Goal: Task Accomplishment & Management: Manage account settings

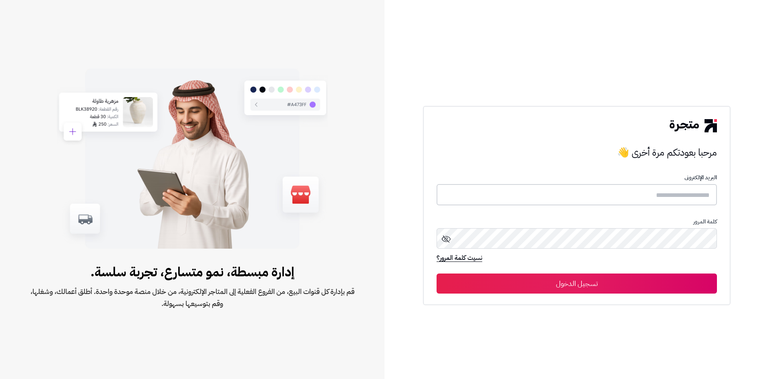
type input "*****"
click at [497, 275] on button "تسجيل الدخول" at bounding box center [577, 283] width 280 height 20
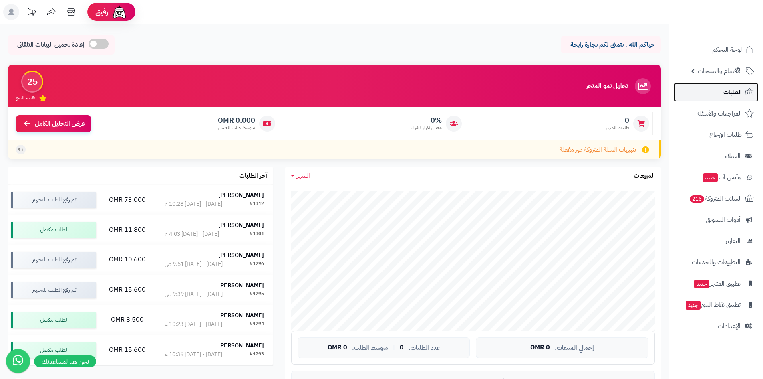
click at [717, 95] on link "الطلبات" at bounding box center [716, 92] width 84 height 19
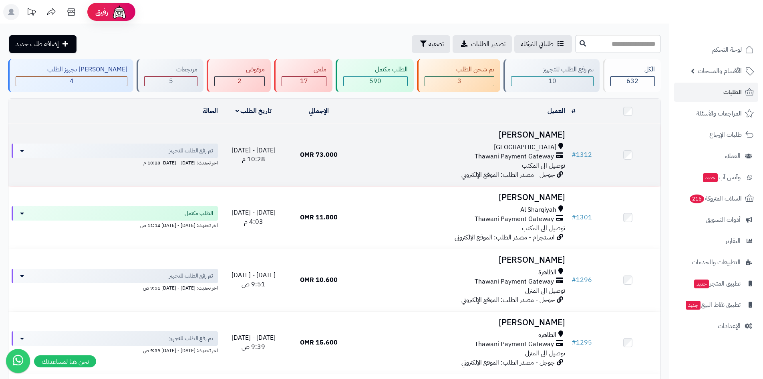
click at [544, 138] on h3 "[PERSON_NAME]" at bounding box center [459, 134] width 211 height 9
